Goal: Find specific page/section

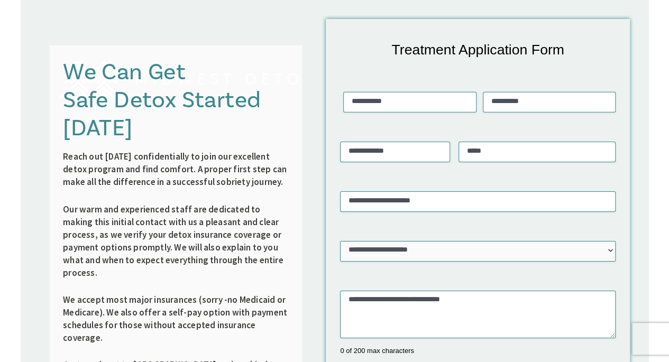
scroll to position [1692, 0]
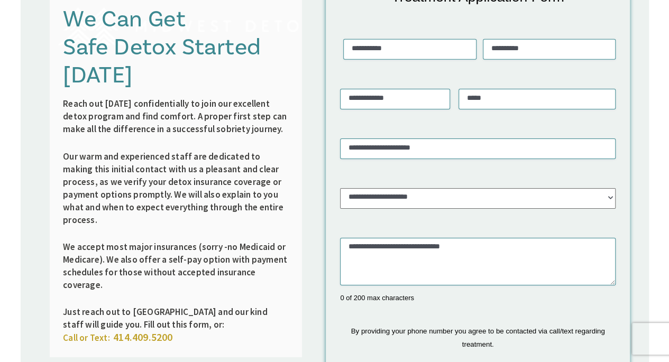
click at [353, 188] on select "**********" at bounding box center [477, 198] width 275 height 21
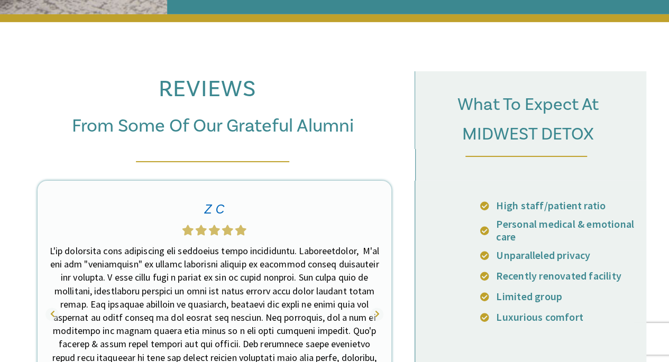
scroll to position [3701, 0]
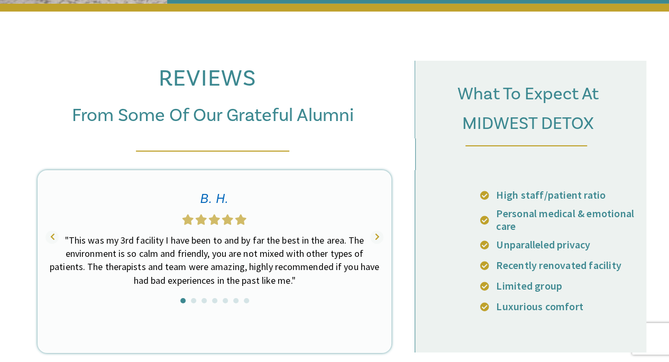
click at [312, 234] on p ""This was my 3rd facility I have been to and by far the best in the area. The e…" at bounding box center [214, 260] width 333 height 53
click at [376, 231] on icon at bounding box center [376, 237] width 13 height 13
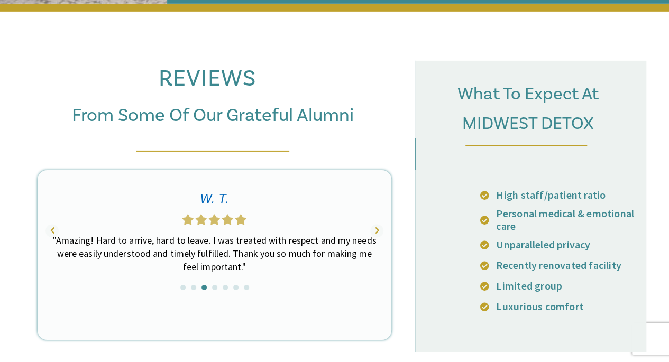
click at [338, 198] on div "F O If you want to go through your healing process with people who genuinely ca…" at bounding box center [214, 246] width 333 height 118
click at [53, 224] on icon at bounding box center [51, 230] width 13 height 13
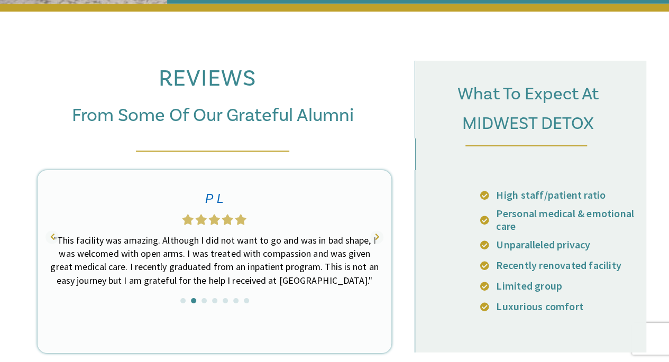
click at [285, 279] on div "1 2 3 4 5 6 7" at bounding box center [214, 291] width 333 height 24
click at [376, 231] on icon at bounding box center [376, 237] width 13 height 13
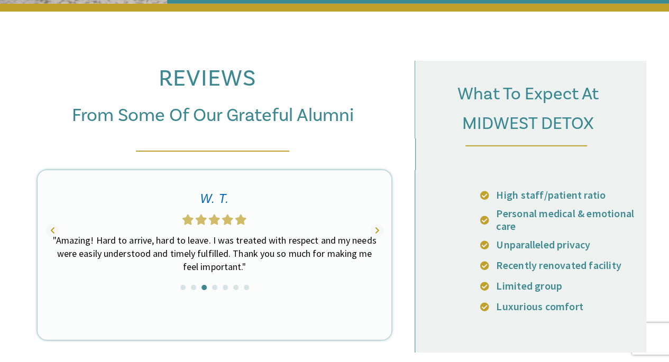
click at [309, 193] on div "F O If you want to go through your healing process with people who genuinely ca…" at bounding box center [214, 246] width 333 height 118
click at [376, 224] on icon at bounding box center [376, 230] width 13 height 13
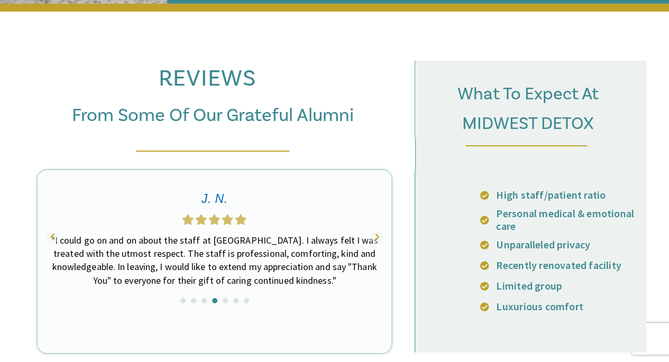
click at [297, 215] on div "F O If you want to go through your healing process with people who genuinely ca…" at bounding box center [215, 249] width 354 height 159
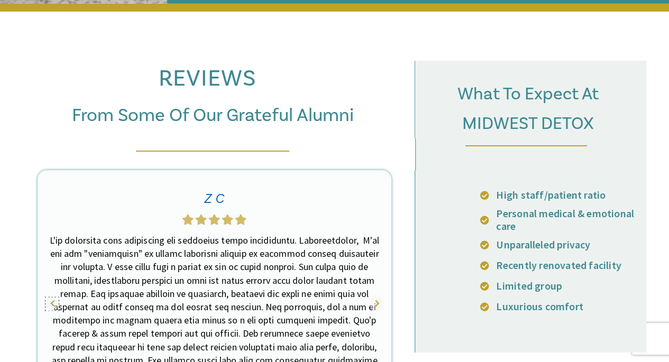
click at [57, 298] on icon at bounding box center [51, 304] width 13 height 13
click at [319, 234] on p at bounding box center [214, 320] width 333 height 173
click at [382, 298] on icon at bounding box center [376, 304] width 13 height 13
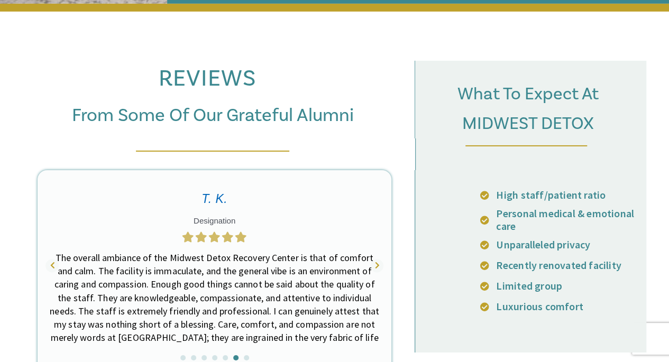
click at [345, 263] on div "F O If you want to go through your healing process with people who genuinely ca…" at bounding box center [214, 281] width 333 height 189
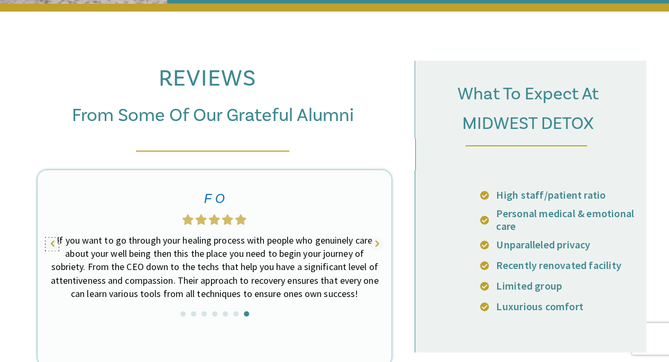
click at [48, 237] on icon at bounding box center [51, 243] width 13 height 13
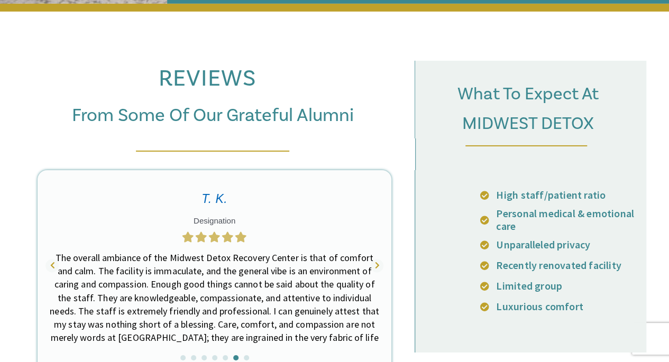
click at [279, 336] on div "1 2 3 4 5 6 7" at bounding box center [214, 348] width 333 height 24
click at [372, 260] on icon at bounding box center [376, 266] width 13 height 13
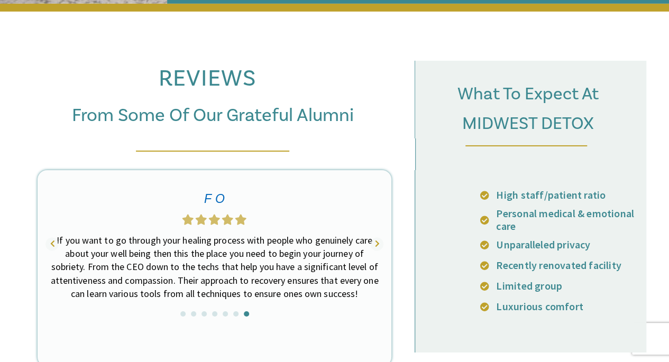
click at [319, 231] on div "F O If you want to go through your healing process with people who genuinely ca…" at bounding box center [215, 256] width 354 height 173
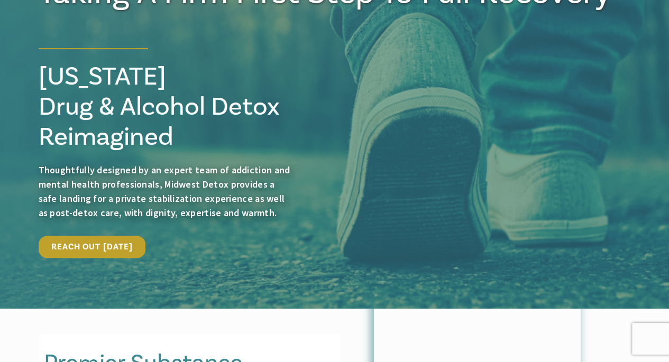
scroll to position [0, 0]
